Goal: Information Seeking & Learning: Learn about a topic

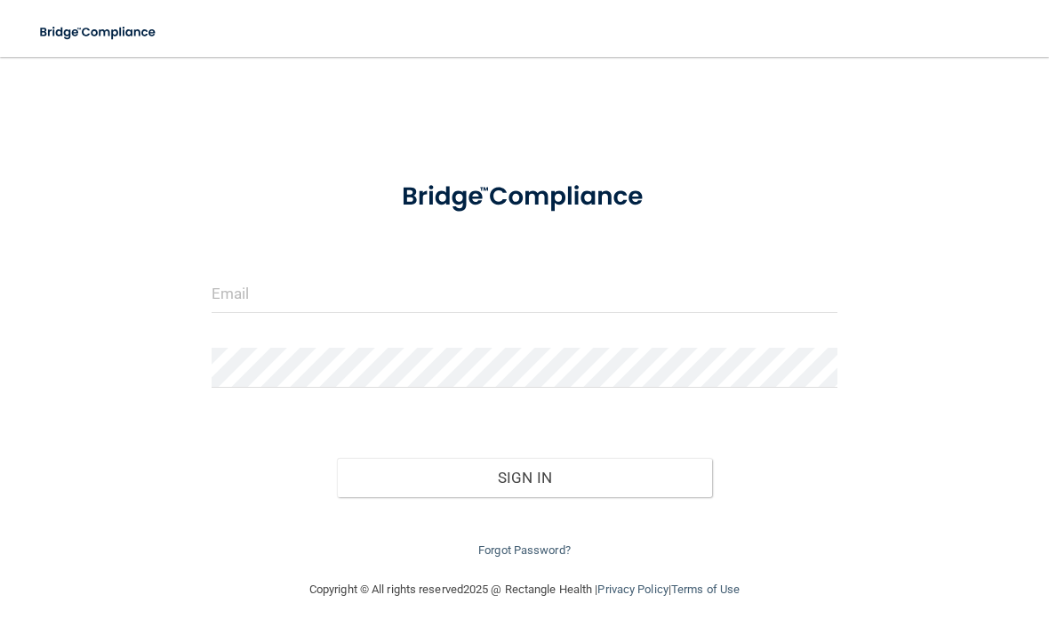
click at [96, 34] on img at bounding box center [99, 32] width 144 height 36
click at [98, 24] on img at bounding box center [99, 32] width 144 height 36
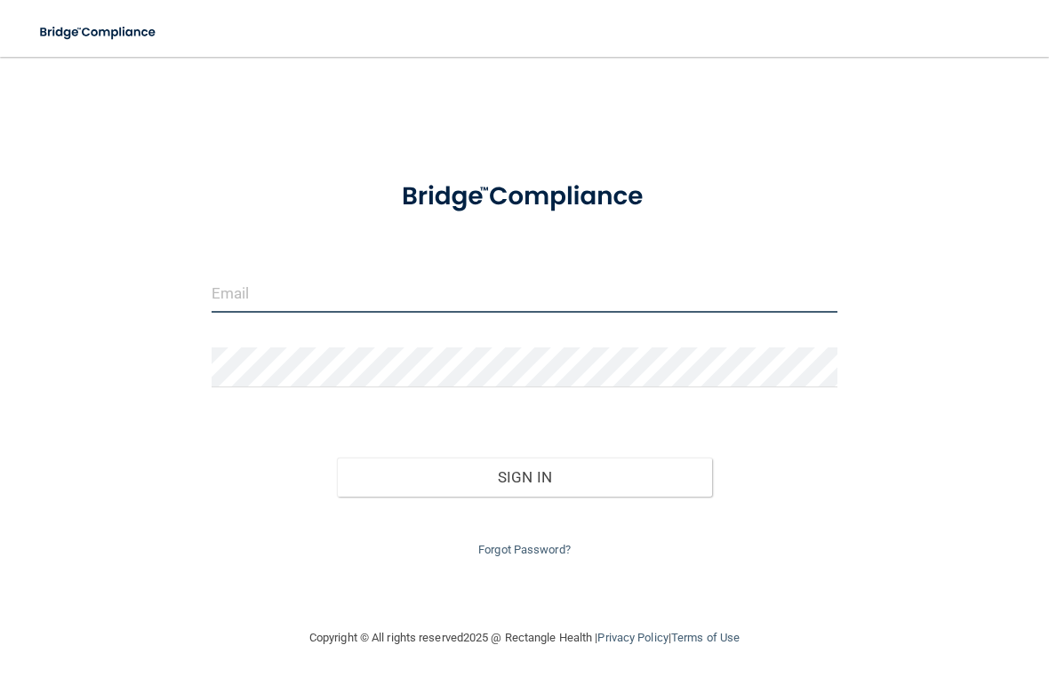
click at [693, 305] on input "email" at bounding box center [525, 293] width 626 height 40
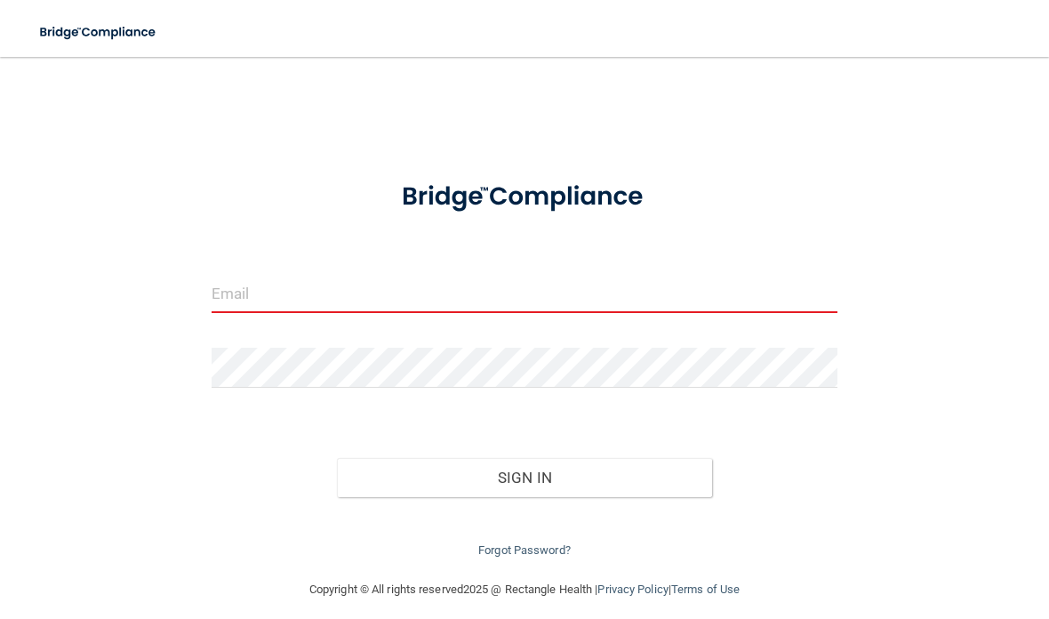
type input "[EMAIL_ADDRESS][DOMAIN_NAME]"
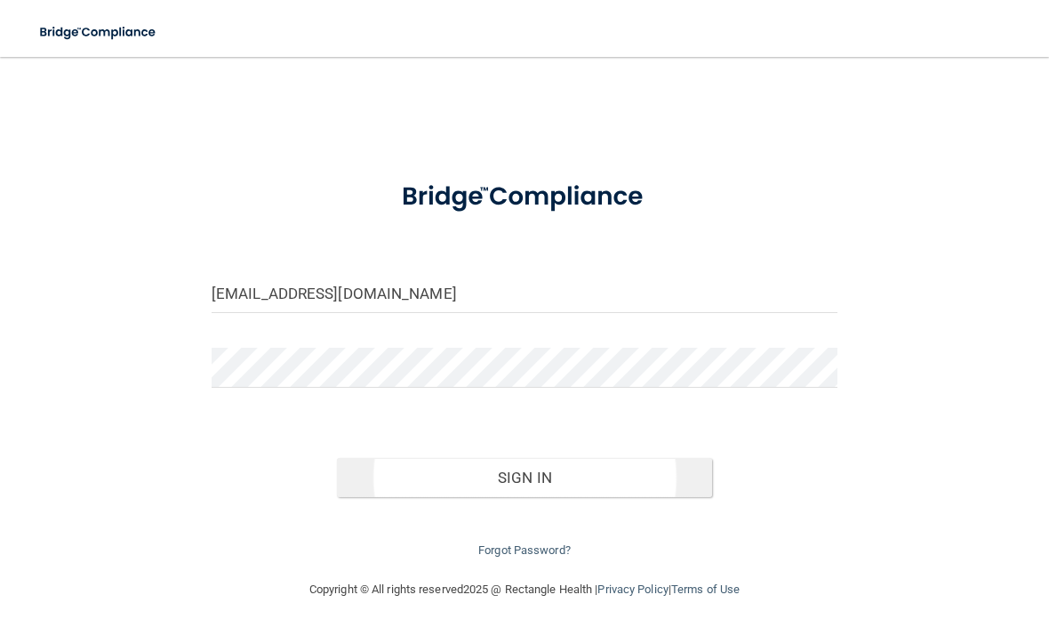
click at [671, 476] on button "Sign In" at bounding box center [524, 477] width 375 height 39
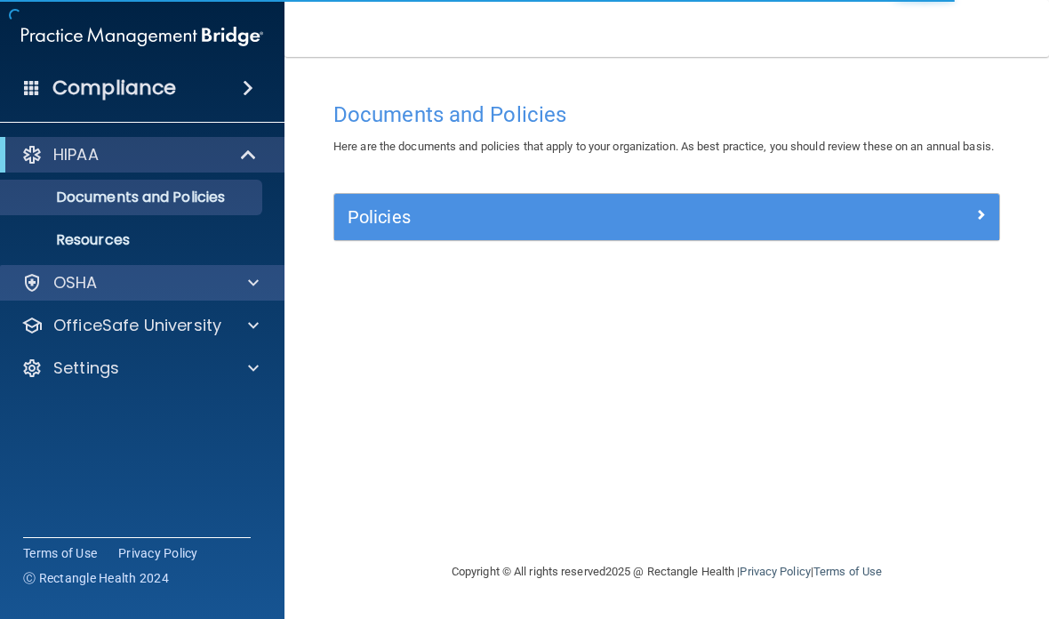
click at [83, 280] on p "OSHA" at bounding box center [75, 282] width 44 height 21
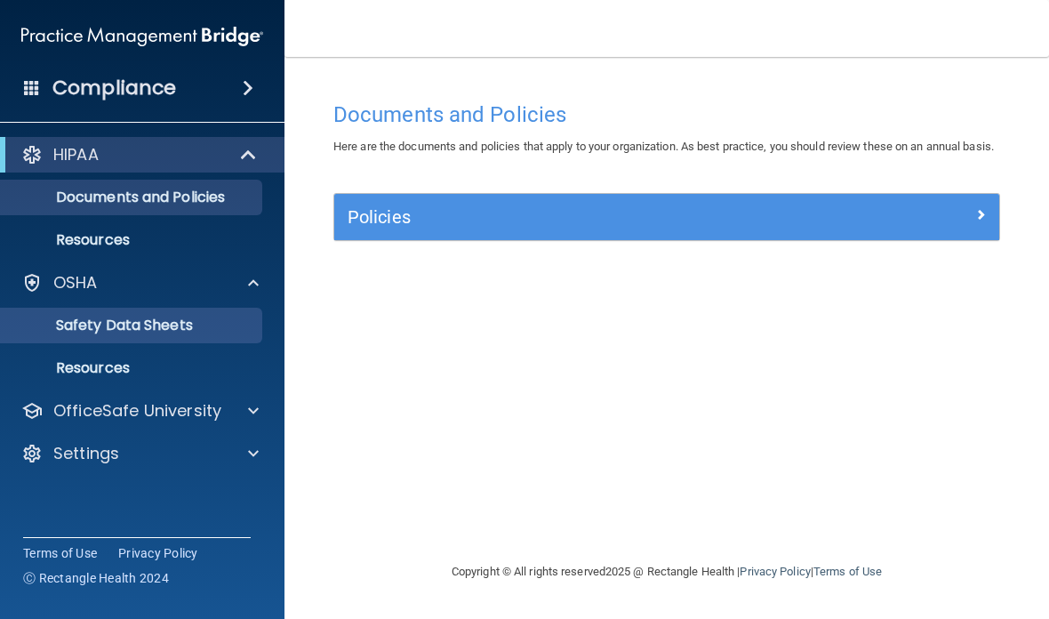
click at [96, 328] on p "Safety Data Sheets" at bounding box center [133, 325] width 243 height 18
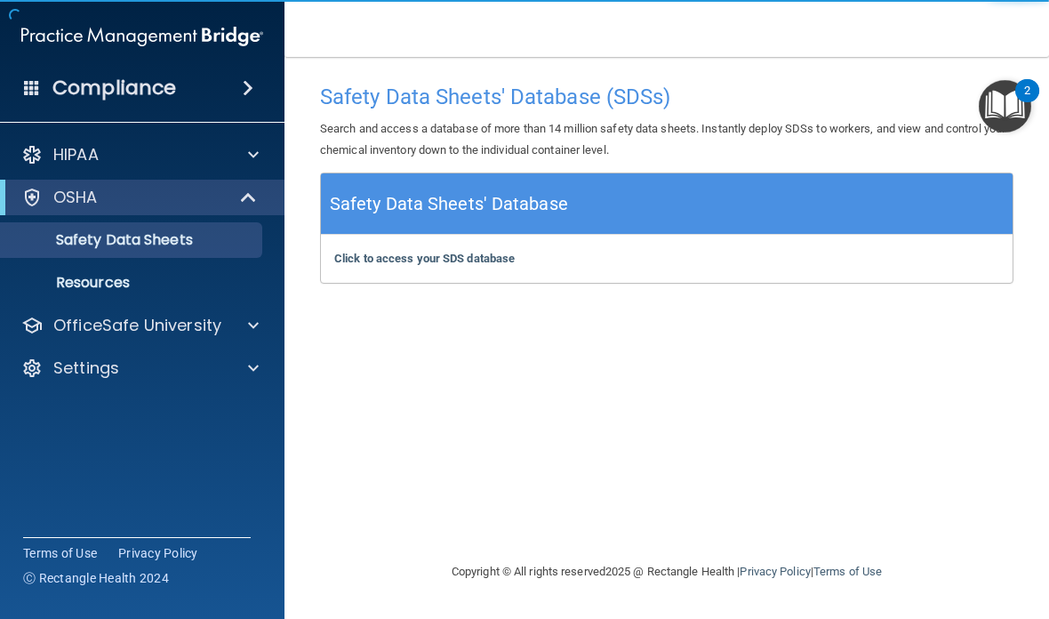
click at [54, 204] on p "OSHA" at bounding box center [75, 197] width 44 height 21
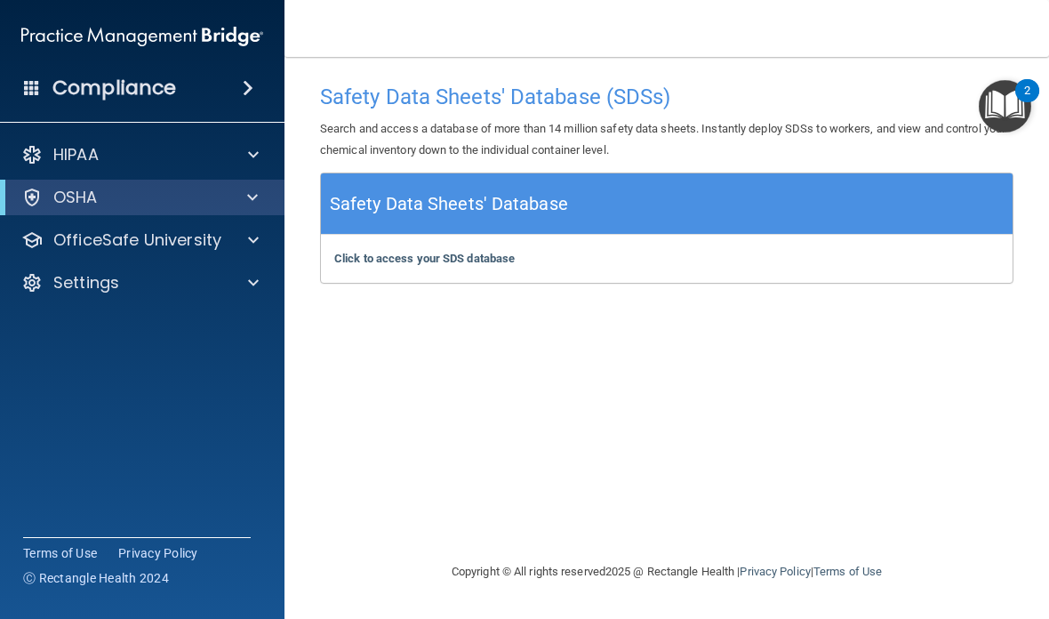
click at [76, 196] on p "OSHA" at bounding box center [75, 197] width 44 height 21
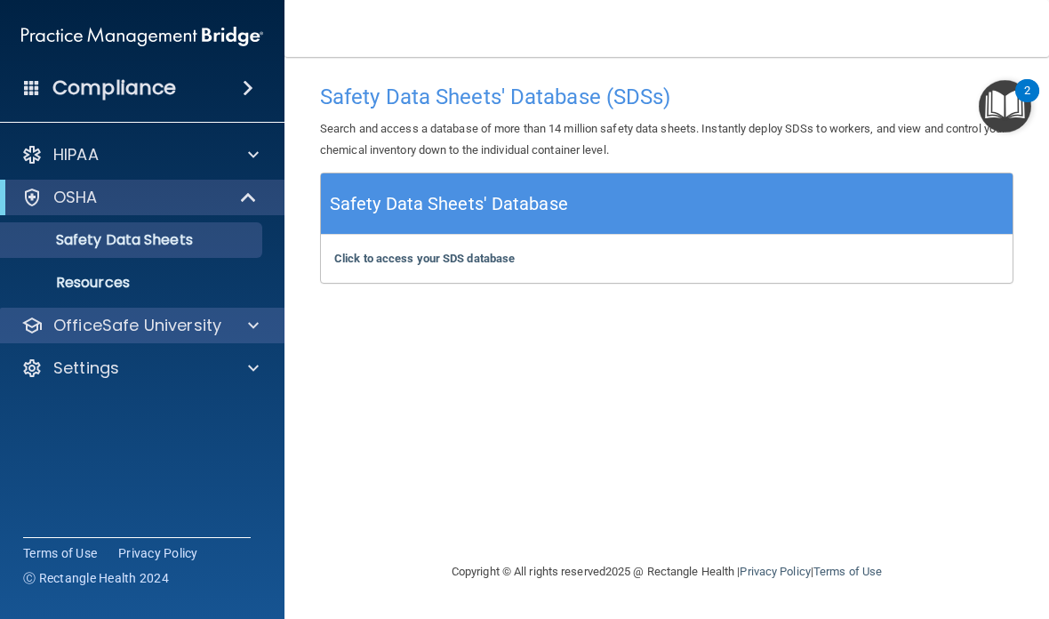
click at [101, 334] on p "OfficeSafe University" at bounding box center [137, 325] width 168 height 21
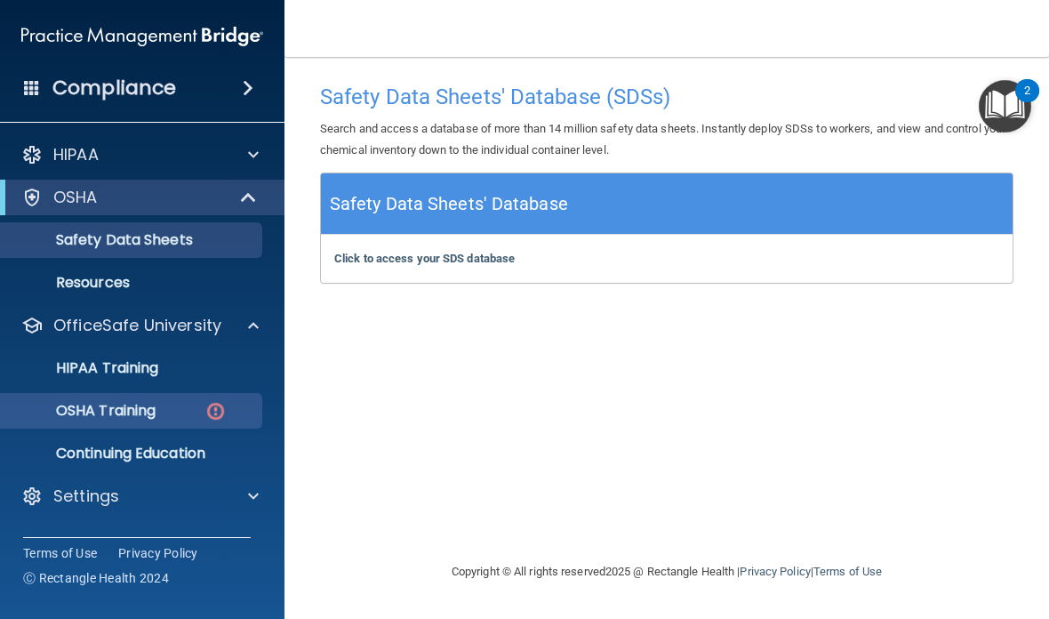
click at [109, 413] on p "OSHA Training" at bounding box center [84, 411] width 144 height 18
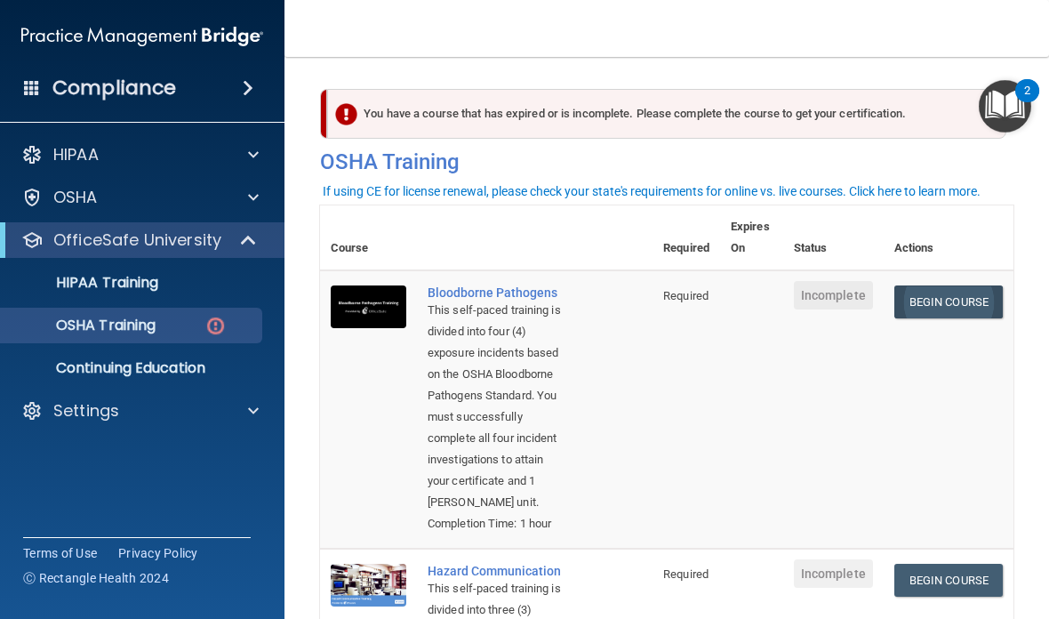
click at [970, 300] on link "Begin Course" at bounding box center [948, 301] width 108 height 33
